Goal: Find specific page/section: Find specific page/section

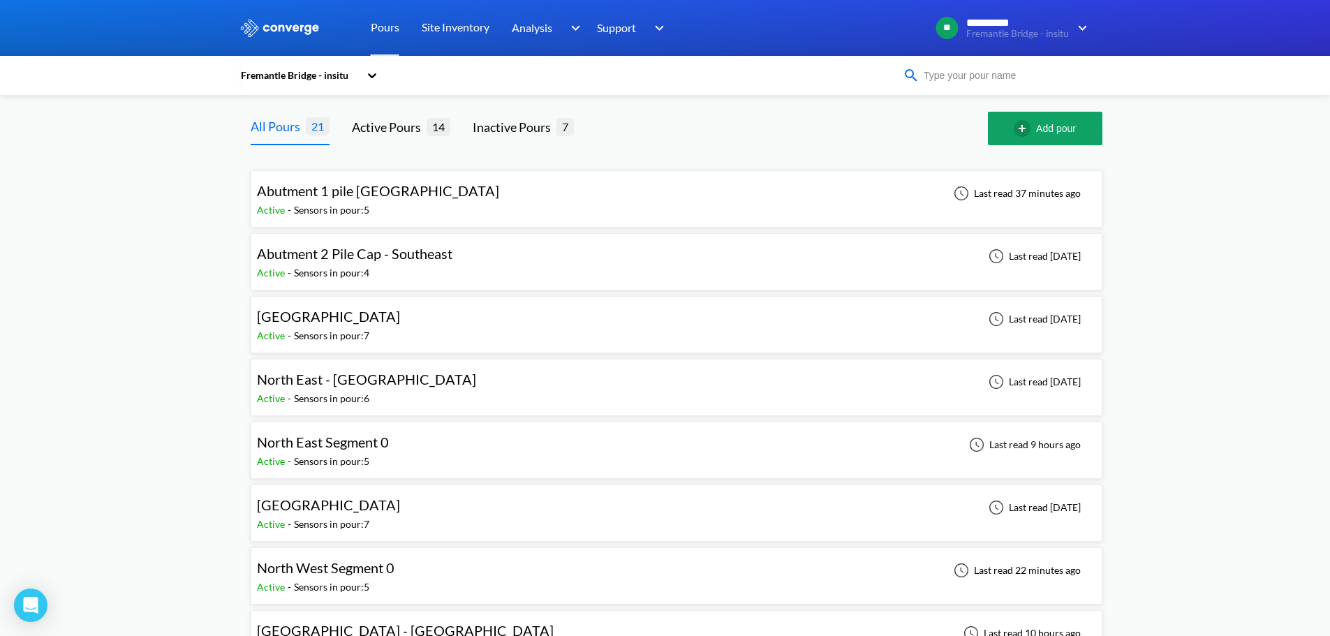
click at [973, 75] on input at bounding box center [1003, 75] width 169 height 15
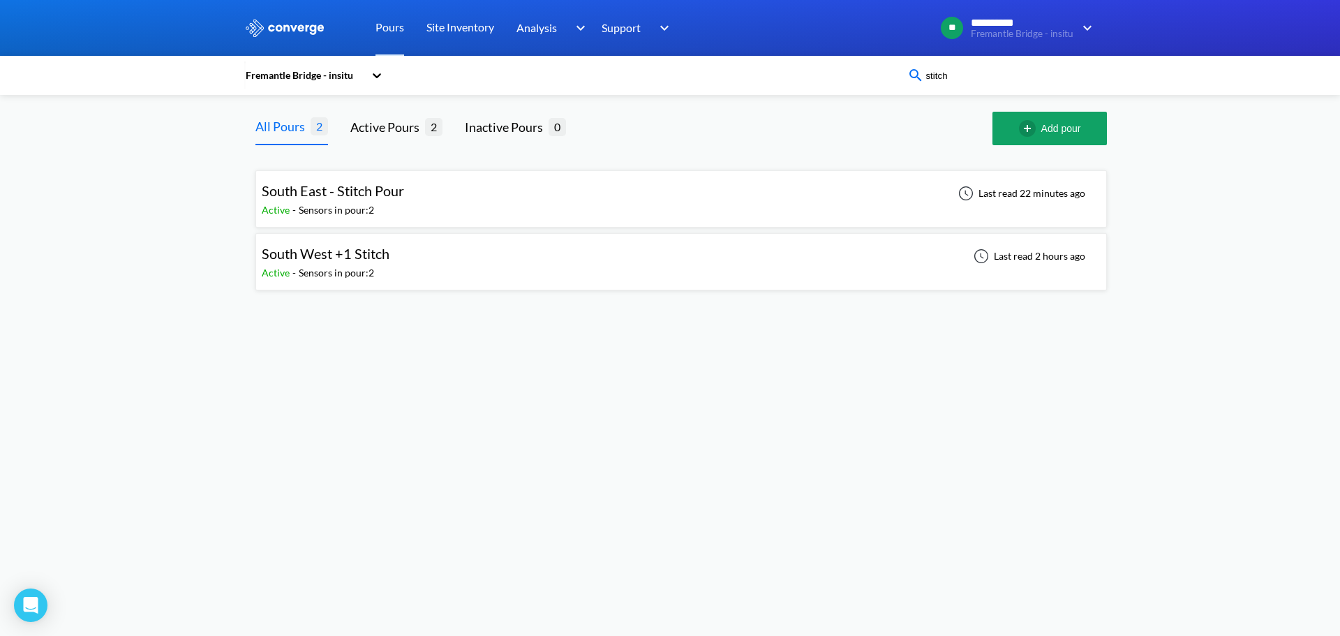
type input "stitch"
click at [369, 249] on span "South West +1 Stitch" at bounding box center [326, 253] width 128 height 17
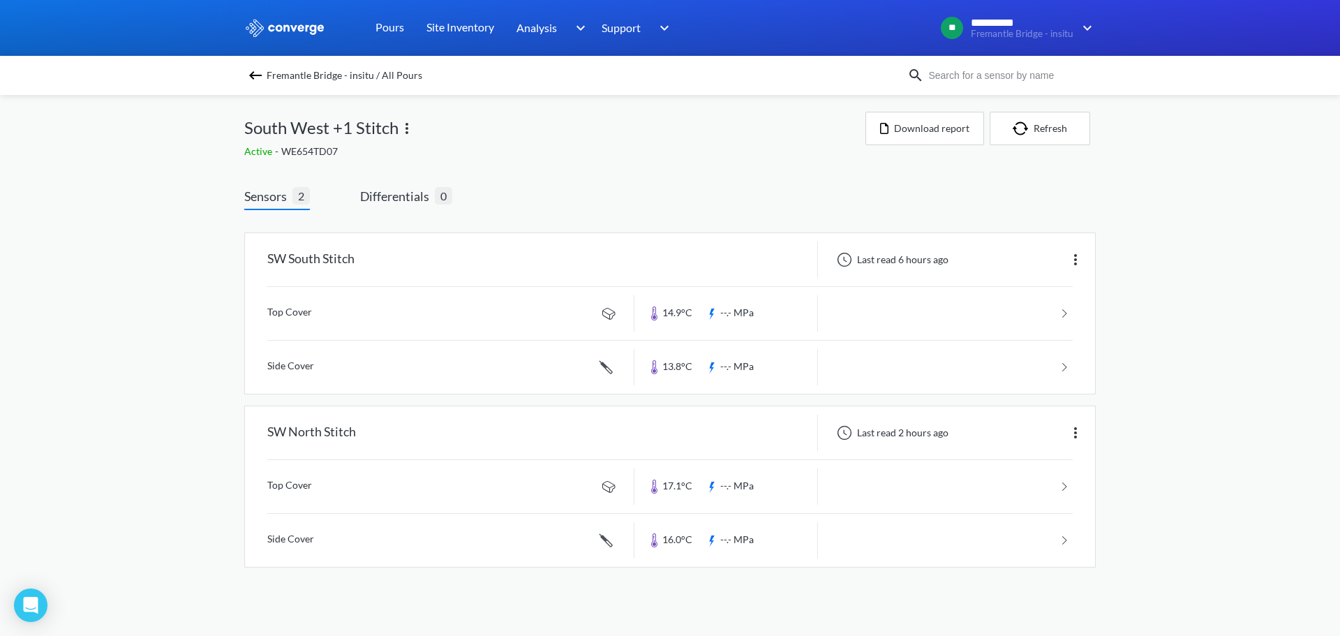
click at [320, 313] on link at bounding box center [670, 313] width 806 height 53
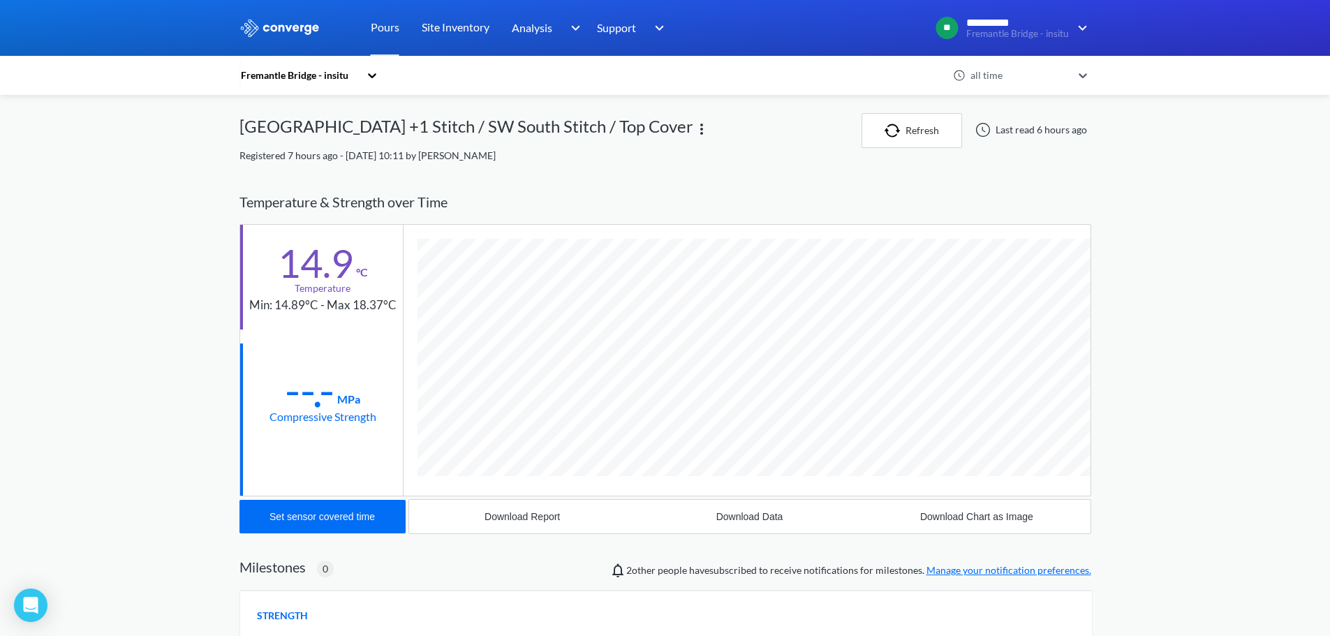
scroll to position [737, 852]
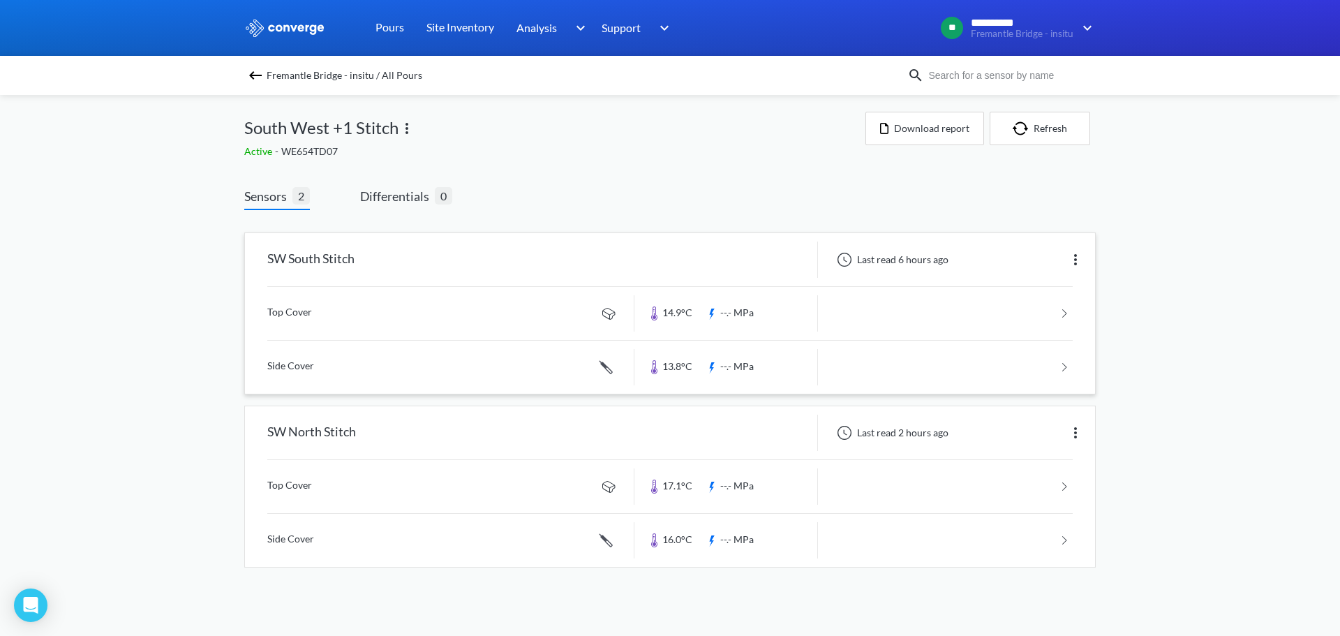
click at [331, 359] on link at bounding box center [670, 367] width 806 height 53
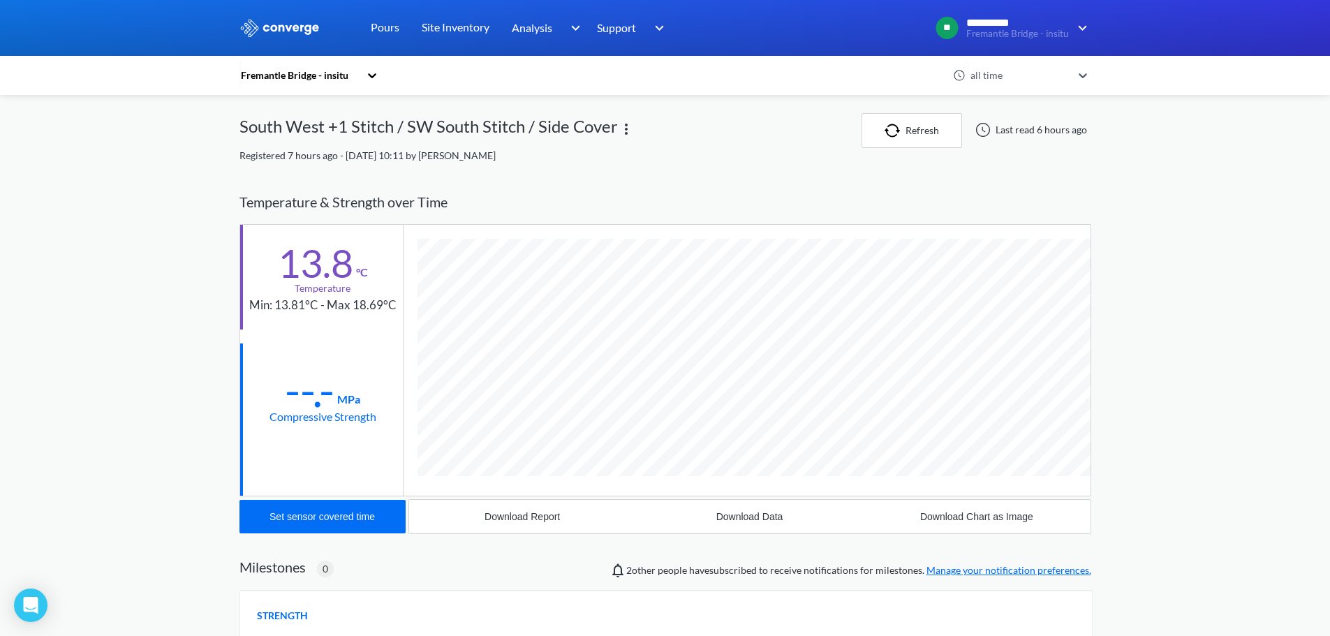
scroll to position [764, 852]
